Goal: Information Seeking & Learning: Learn about a topic

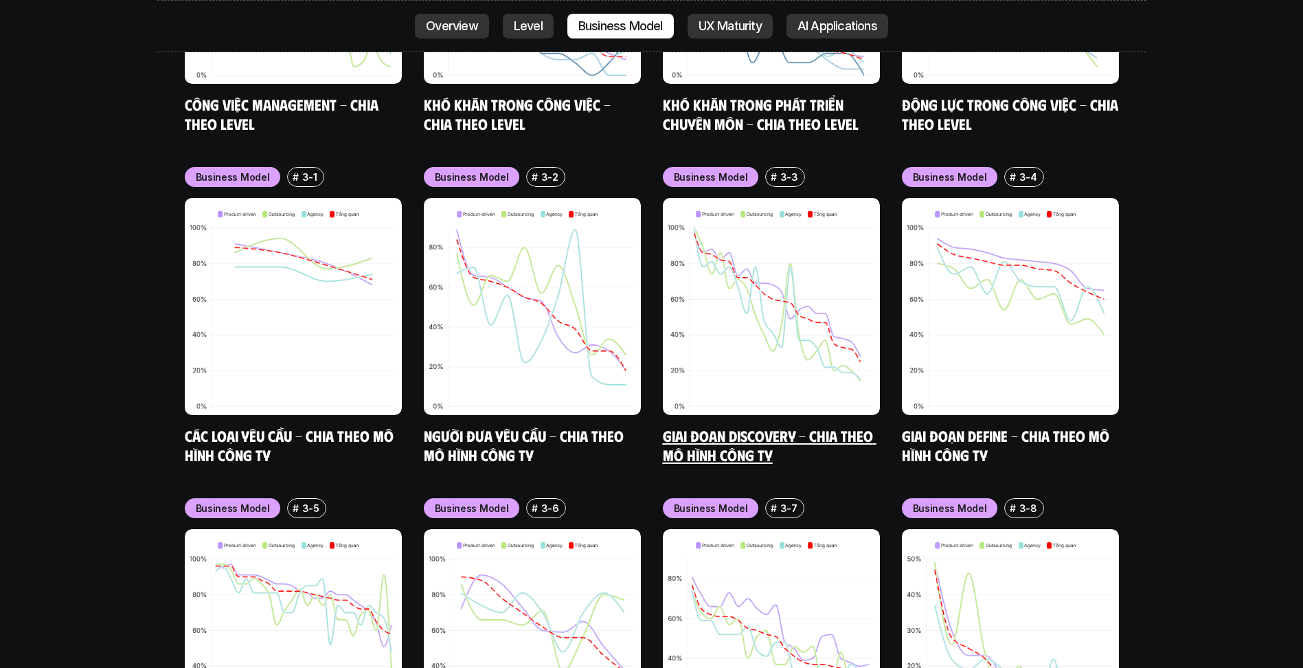
scroll to position [5710, 0]
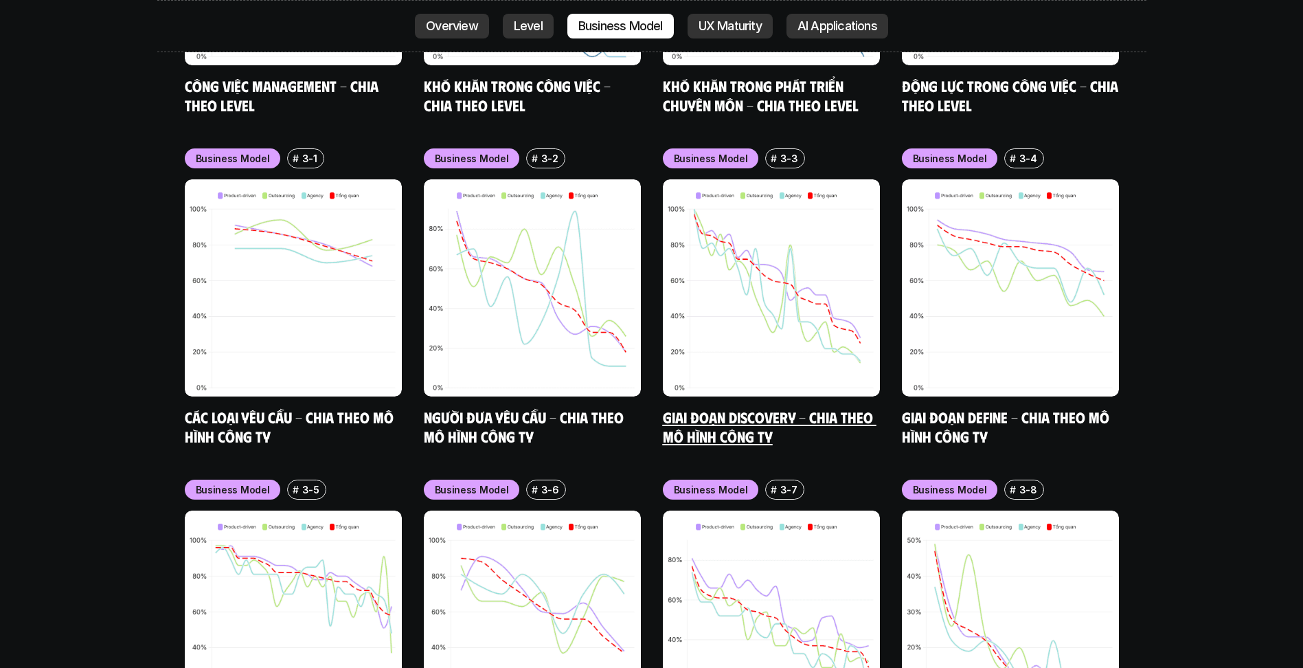
click at [804, 179] on img at bounding box center [771, 287] width 217 height 217
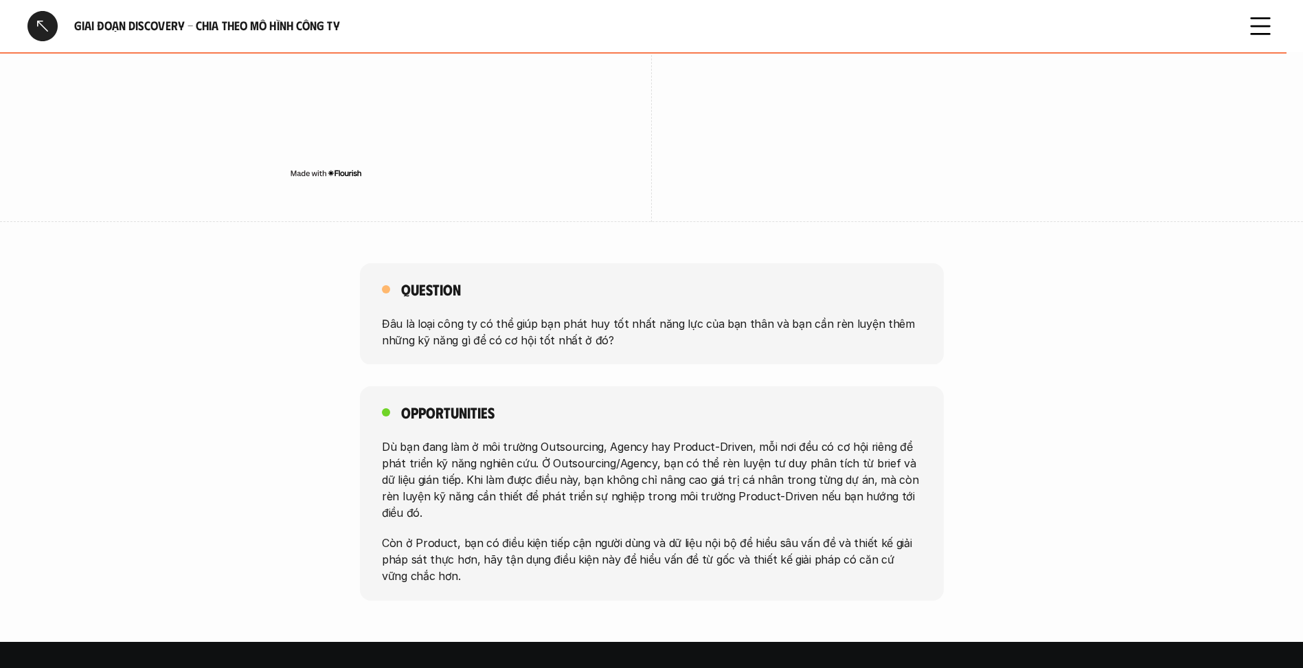
scroll to position [2405, 0]
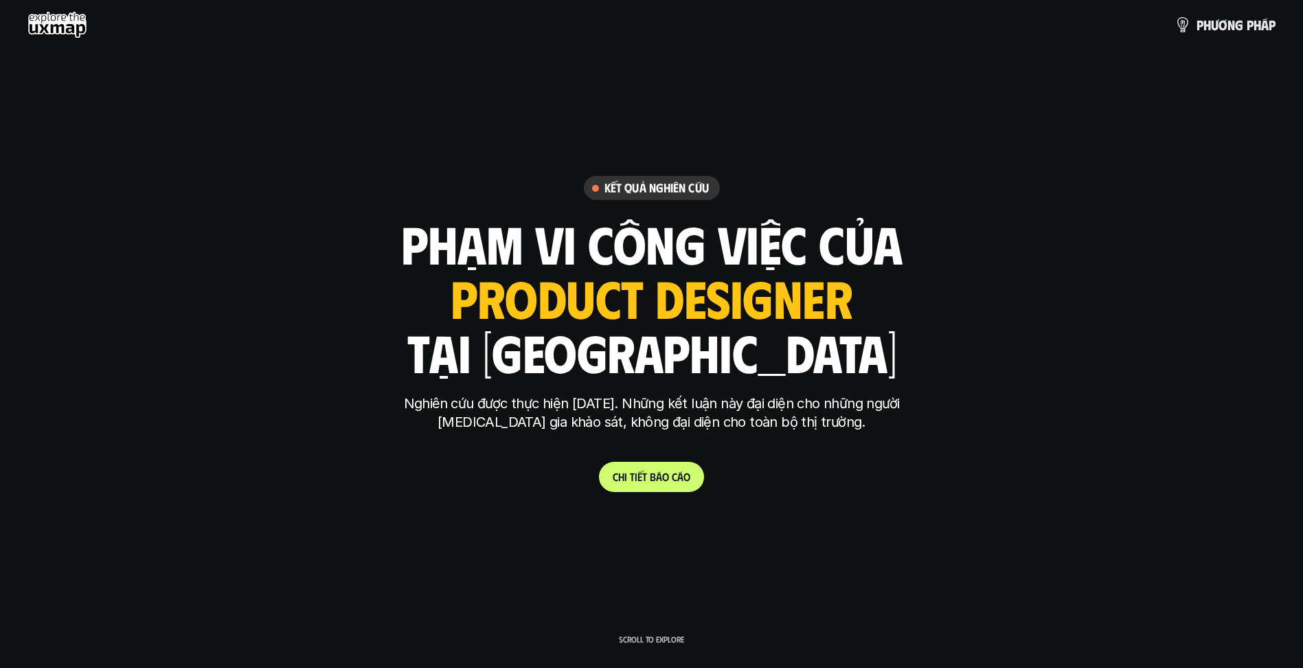
click at [686, 467] on link "C h i t i ế t b á o c á o" at bounding box center [651, 477] width 105 height 30
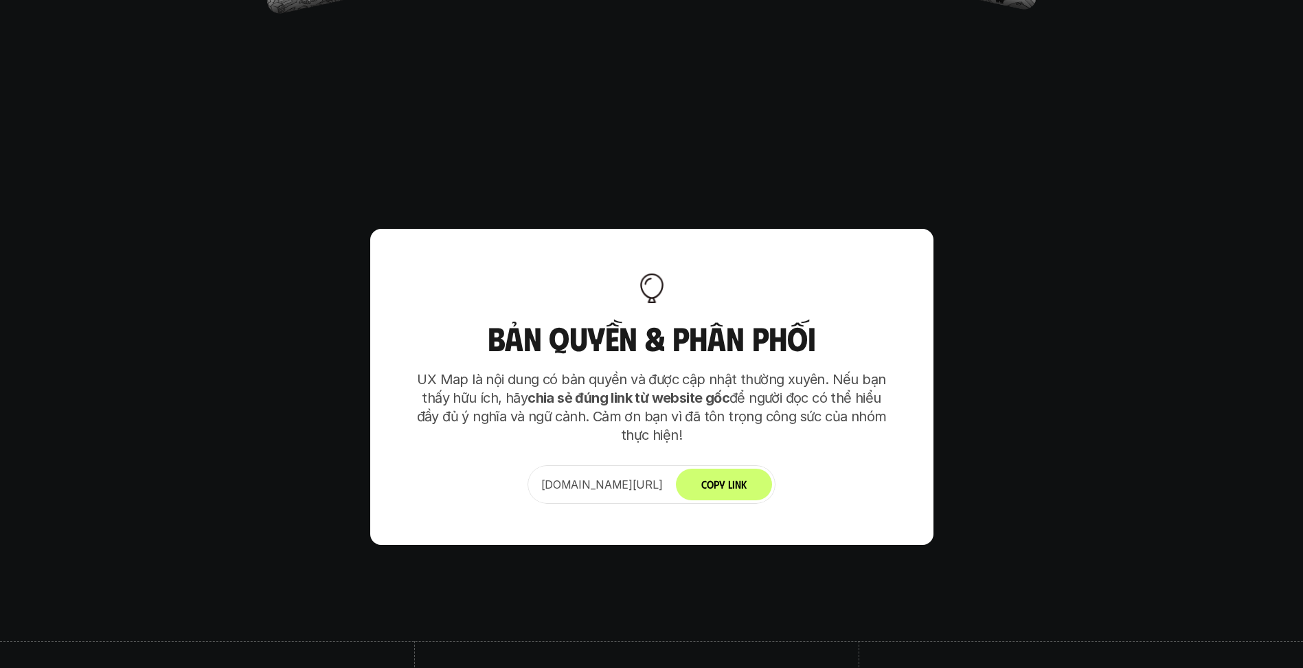
scroll to position [8645, 0]
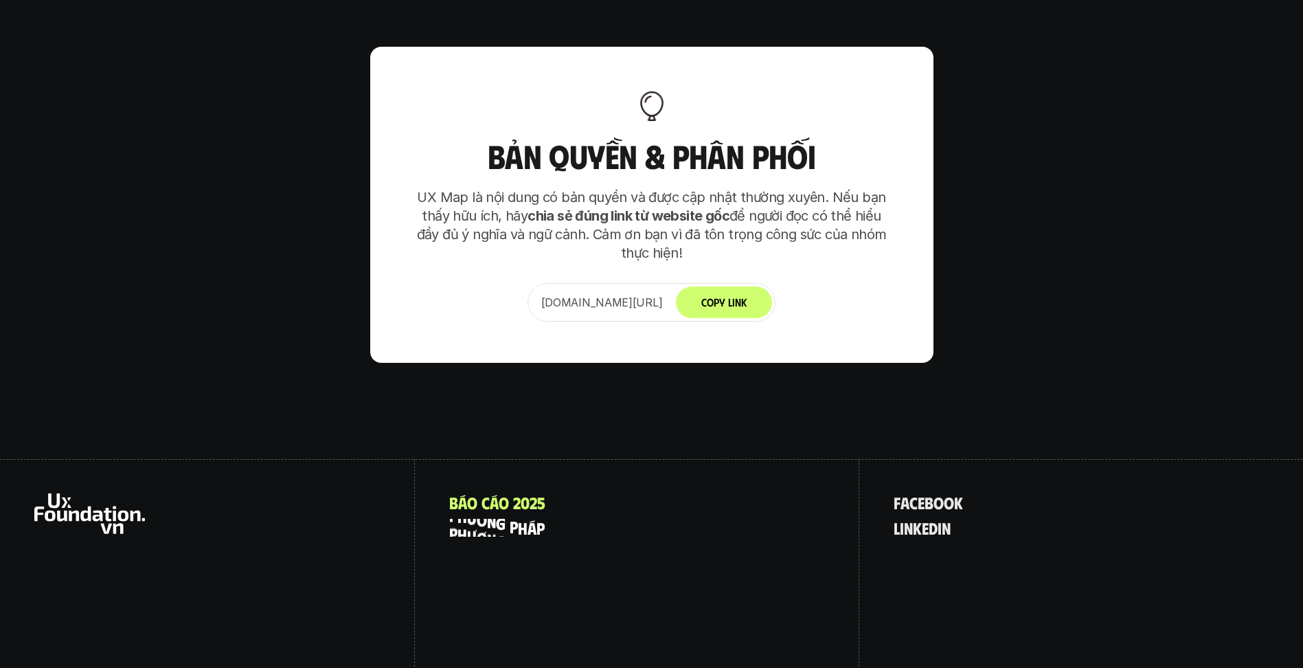
click at [532, 519] on p "p h ư ơ n g p h á p" at bounding box center [497, 528] width 96 height 18
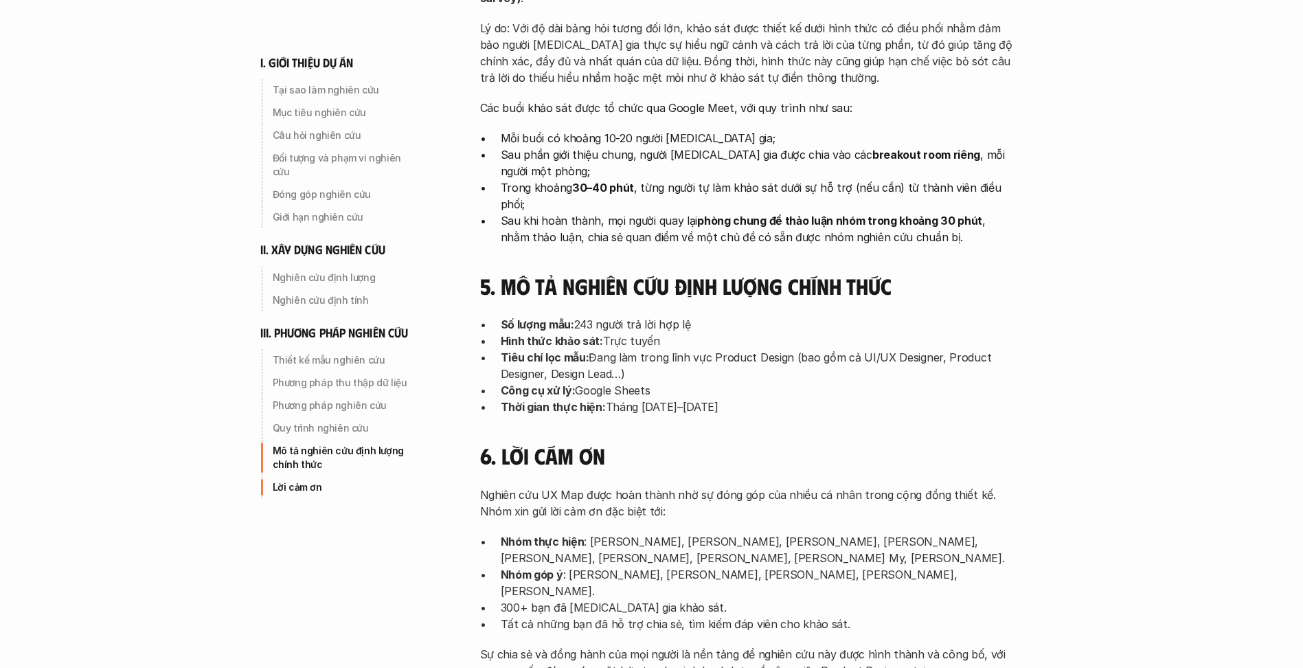
scroll to position [4260, 0]
